Goal: Obtain resource: Download file/media

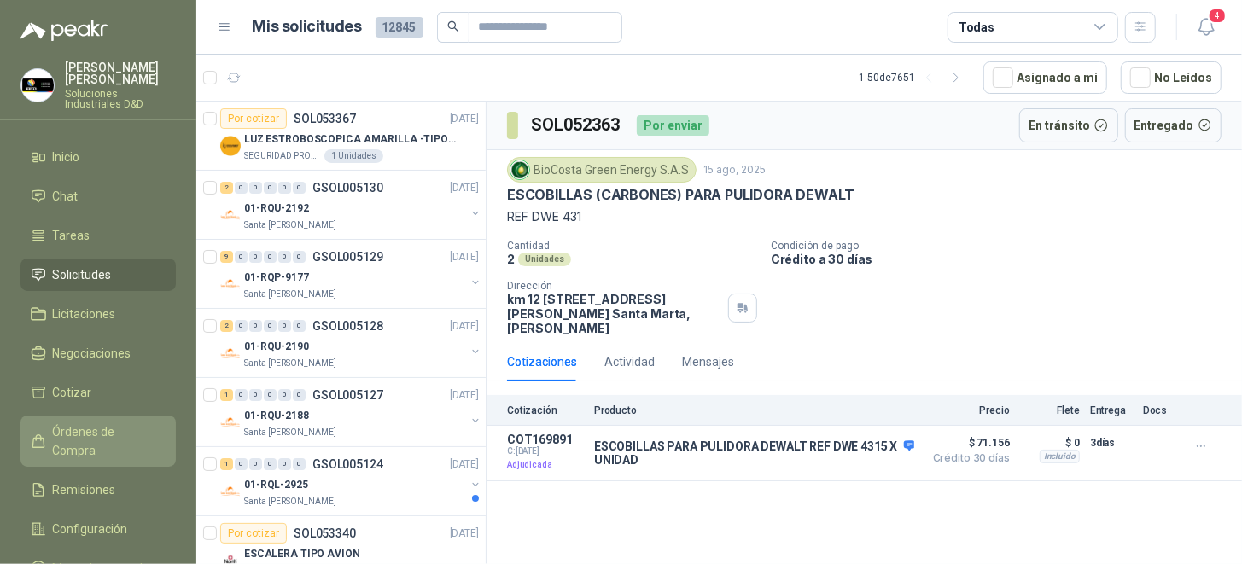
click at [126, 423] on span "Órdenes de Compra" at bounding box center [106, 442] width 107 height 38
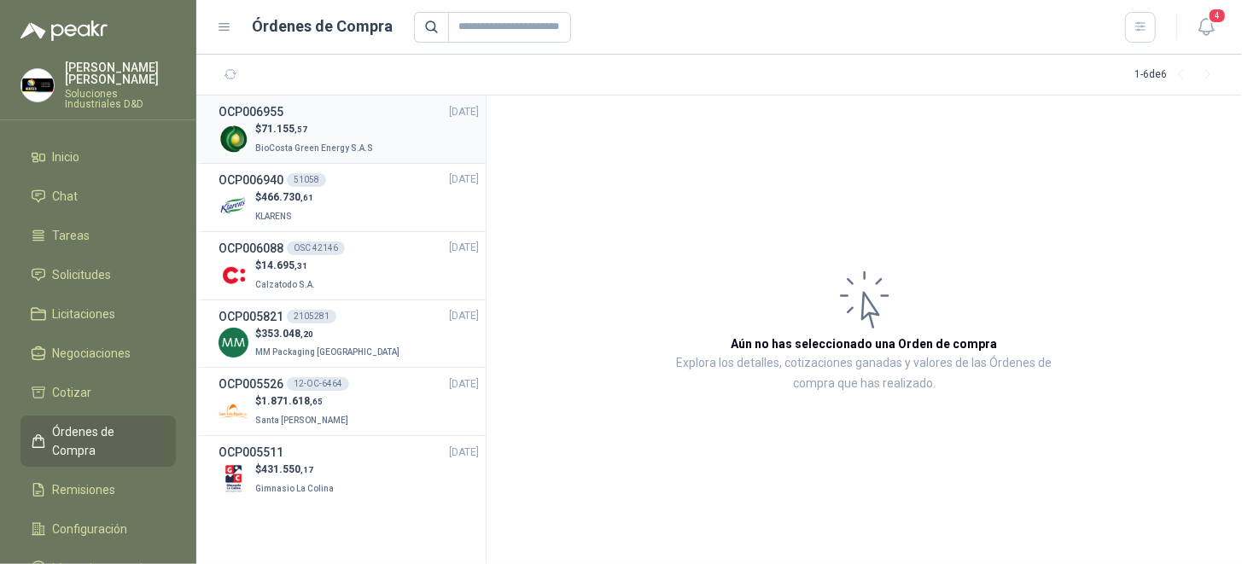
click at [377, 137] on div "$ 71.155 ,57 BioCosta Green Energy S.A.S" at bounding box center [349, 138] width 260 height 35
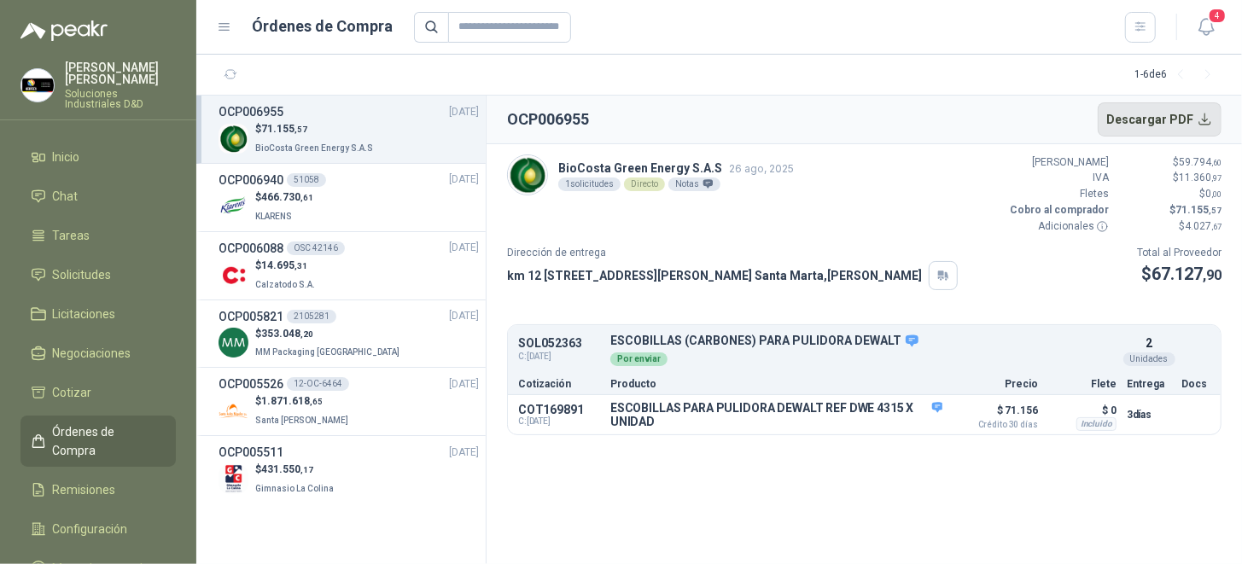
click at [1206, 118] on button "Descargar PDF" at bounding box center [1160, 119] width 125 height 34
